Goal: Entertainment & Leisure: Consume media (video, audio)

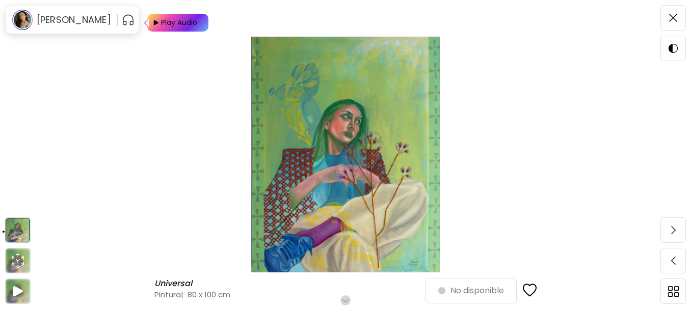
click at [168, 22] on div "Play Audio" at bounding box center [179, 23] width 38 height 18
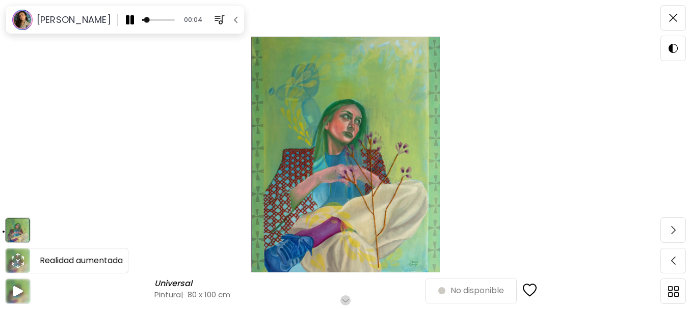
click at [20, 263] on icon "animation" at bounding box center [18, 261] width 16 height 16
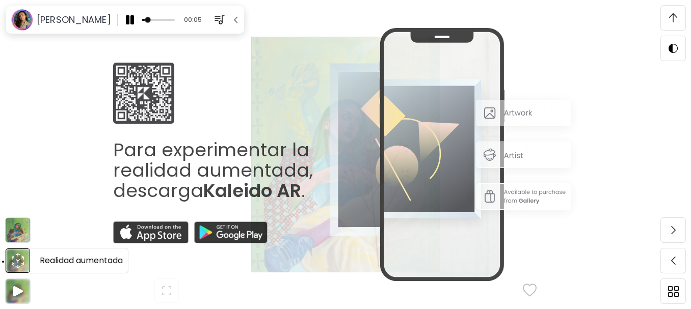
scroll to position [283, 0]
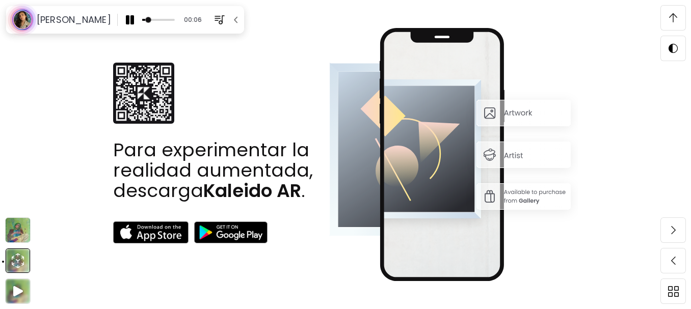
click at [20, 235] on img at bounding box center [18, 230] width 24 height 24
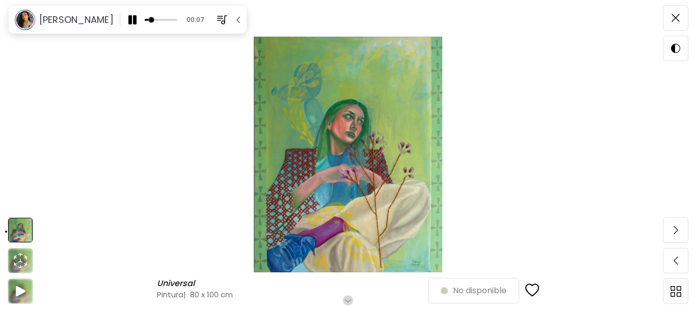
scroll to position [102, 0]
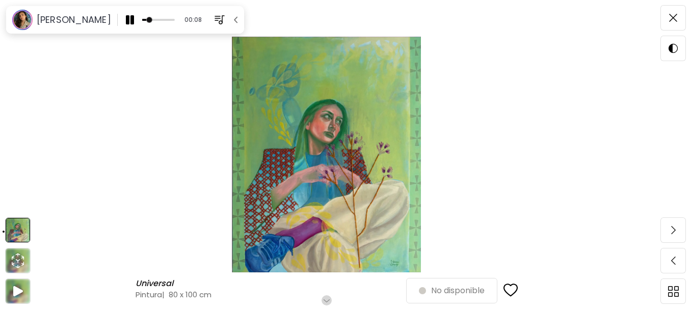
click at [379, 185] on img at bounding box center [326, 155] width 567 height 236
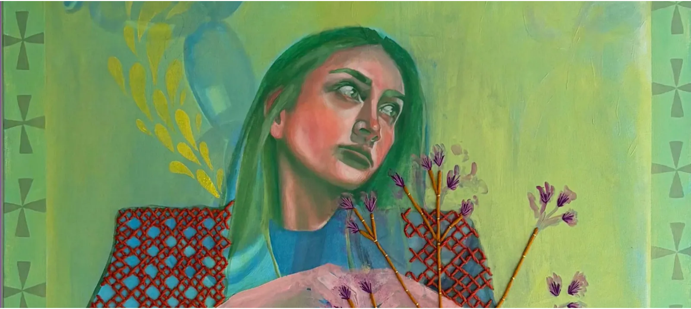
scroll to position [204, 0]
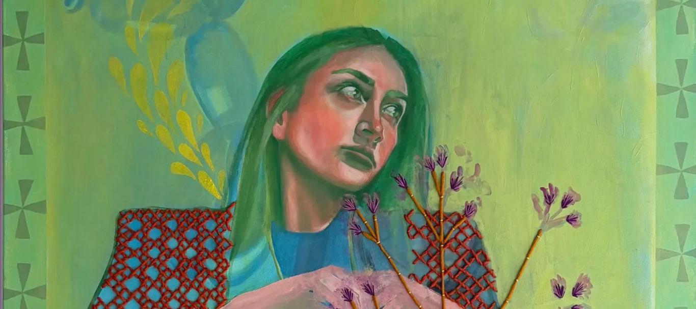
click at [379, 185] on img at bounding box center [348, 230] width 696 height 869
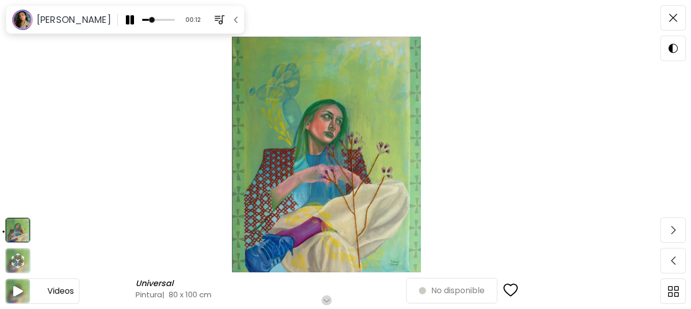
click at [24, 290] on img at bounding box center [18, 291] width 24 height 24
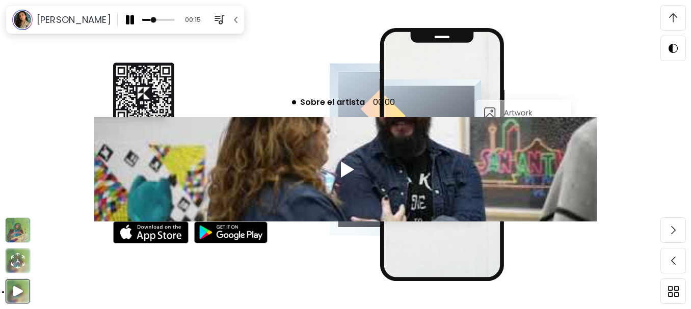
click at [668, 18] on span at bounding box center [672, 17] width 21 height 21
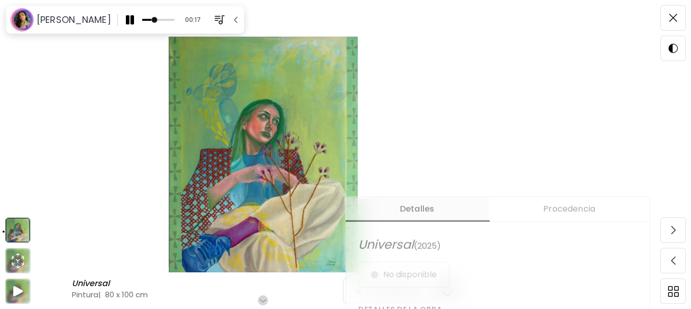
scroll to position [204, 0]
click at [574, 211] on span "Procedencia" at bounding box center [569, 208] width 149 height 12
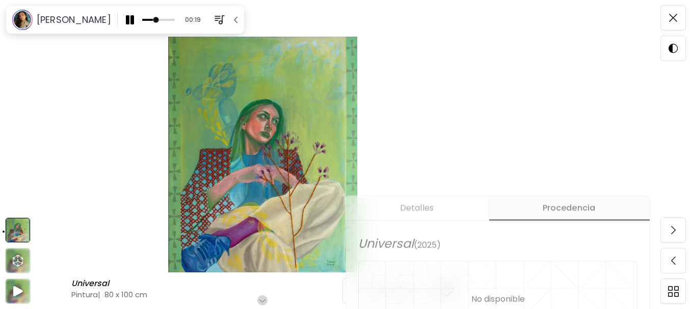
click at [439, 210] on span "Detalles" at bounding box center [417, 208] width 130 height 12
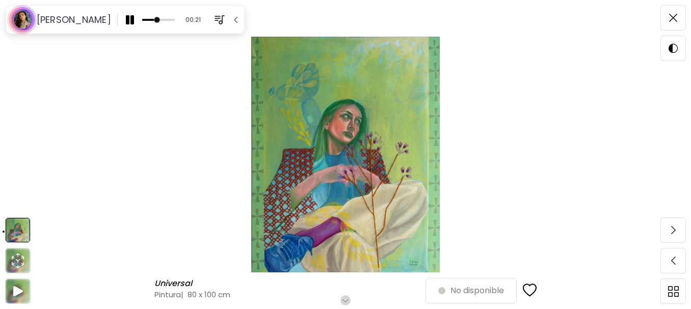
scroll to position [0, 0]
click at [49, 19] on h6 "[PERSON_NAME]" at bounding box center [74, 20] width 74 height 12
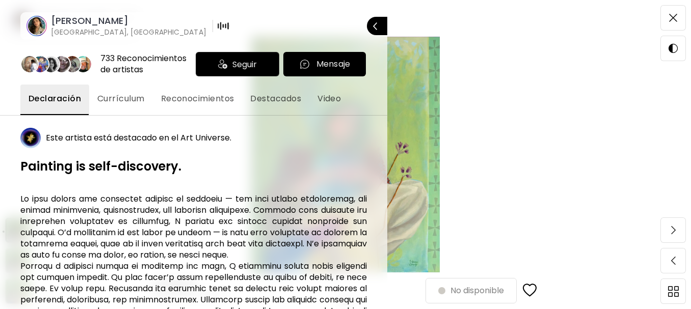
click at [675, 19] on div at bounding box center [345, 154] width 691 height 309
